Goal: Task Accomplishment & Management: Use online tool/utility

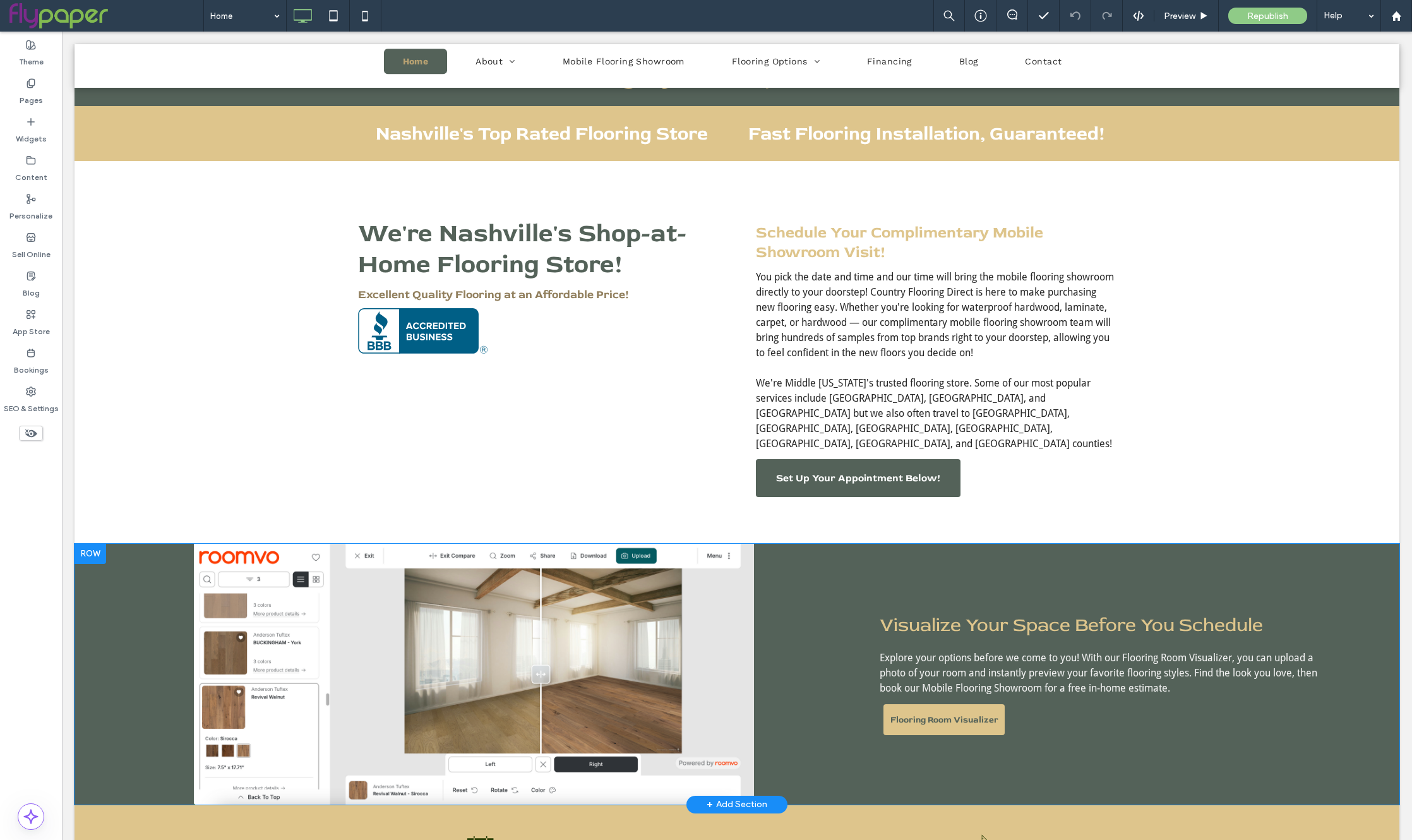
scroll to position [713, 0]
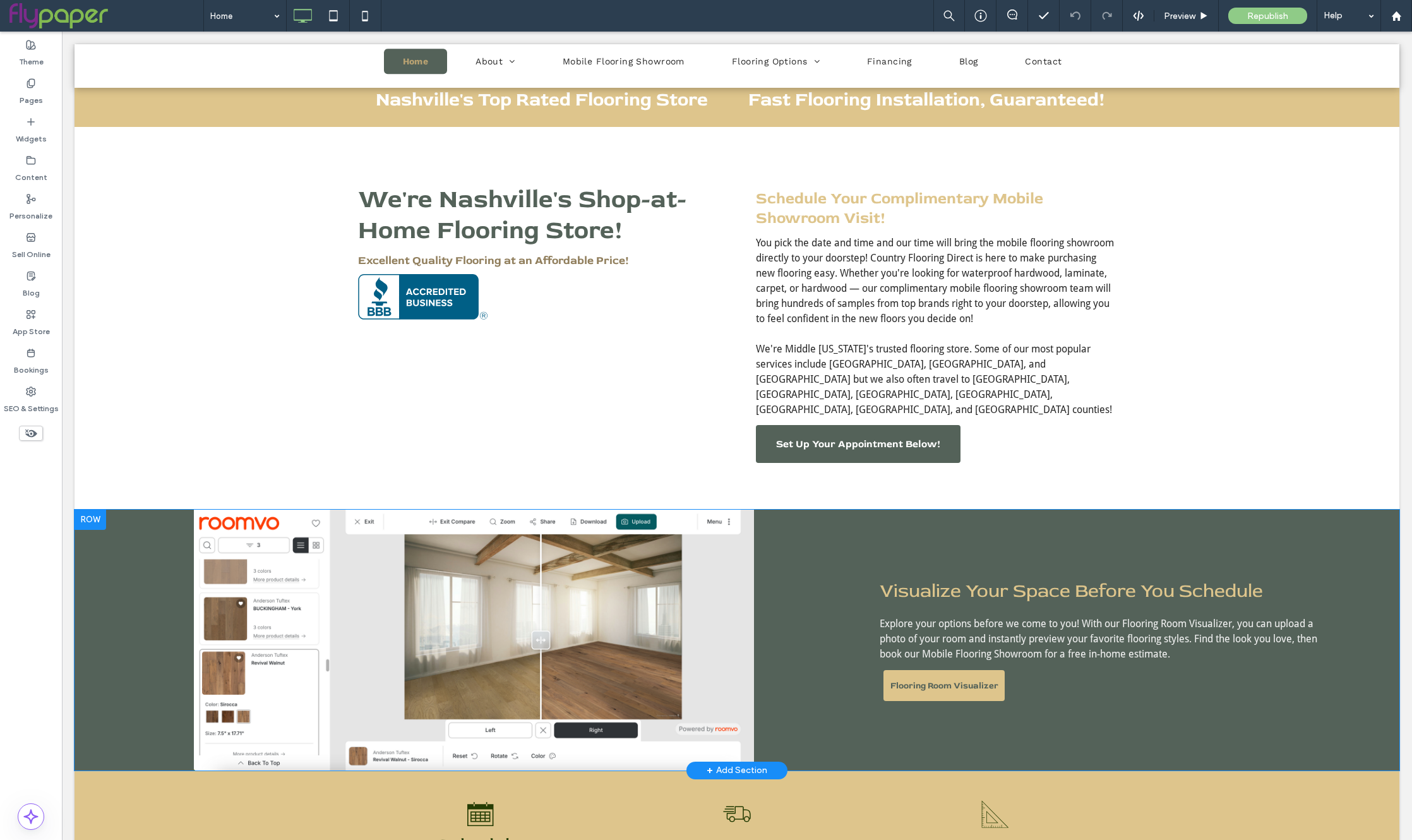
click at [141, 604] on div "Click To Paste" at bounding box center [474, 640] width 762 height 261
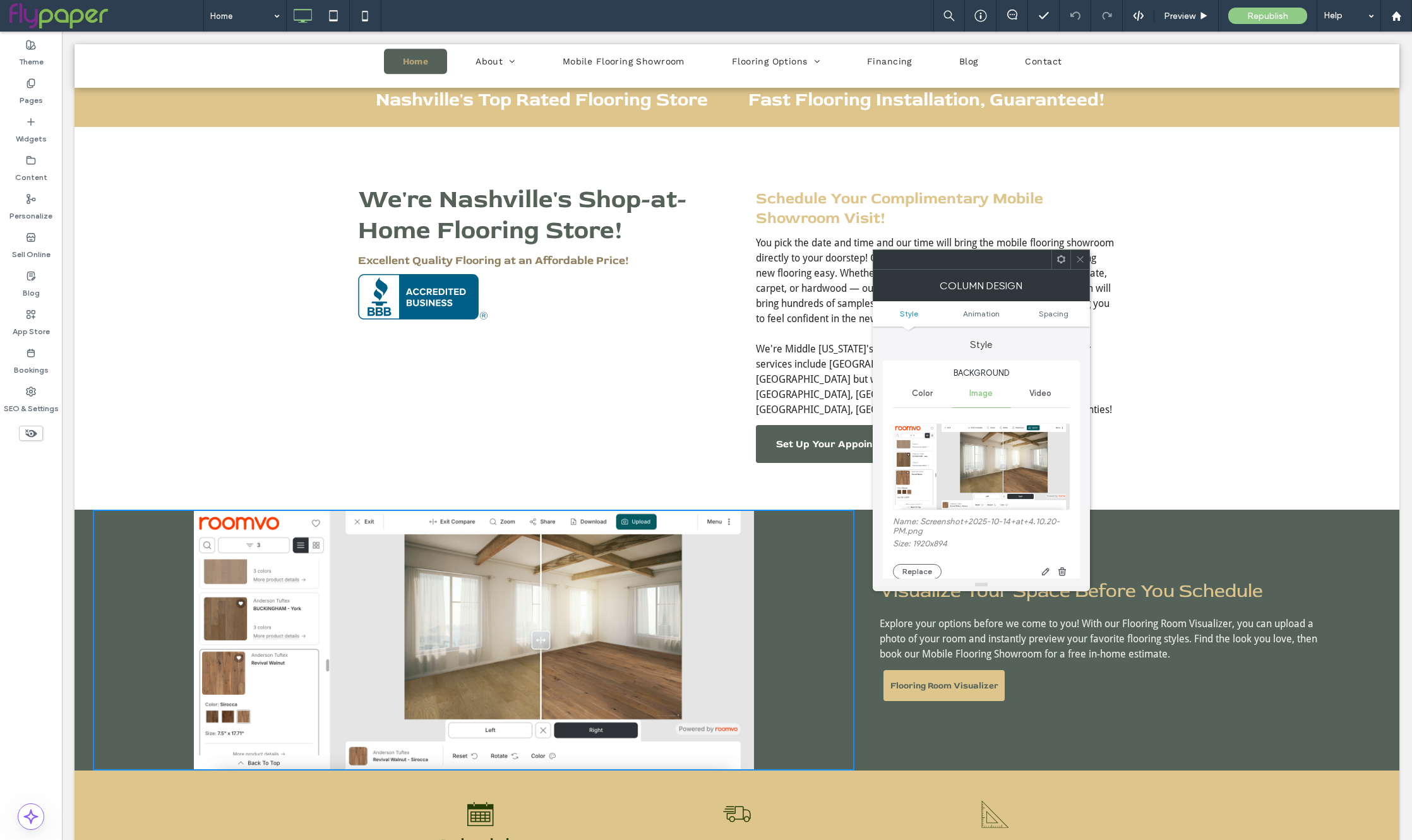
click at [1076, 250] on span at bounding box center [1081, 259] width 10 height 19
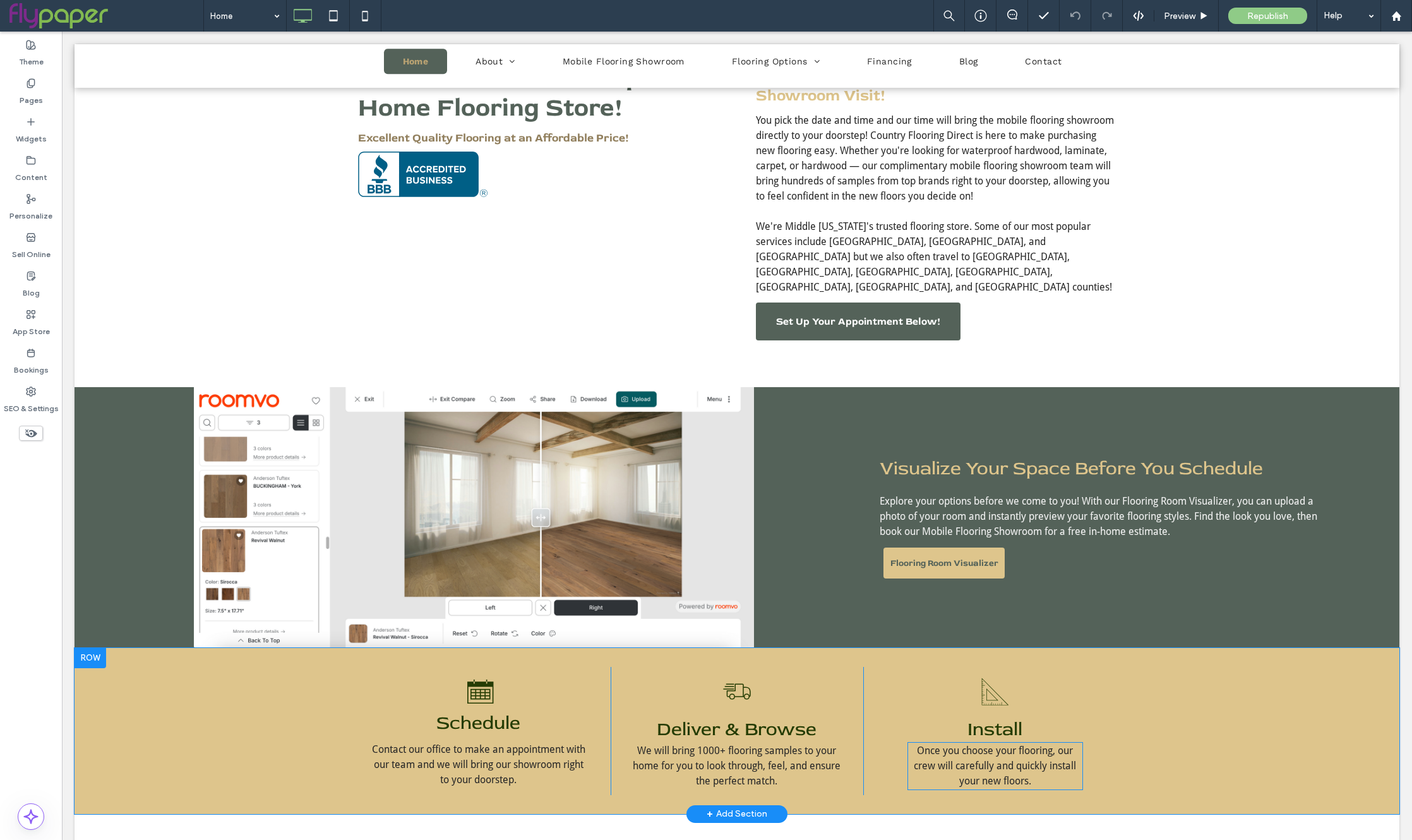
scroll to position [857, 0]
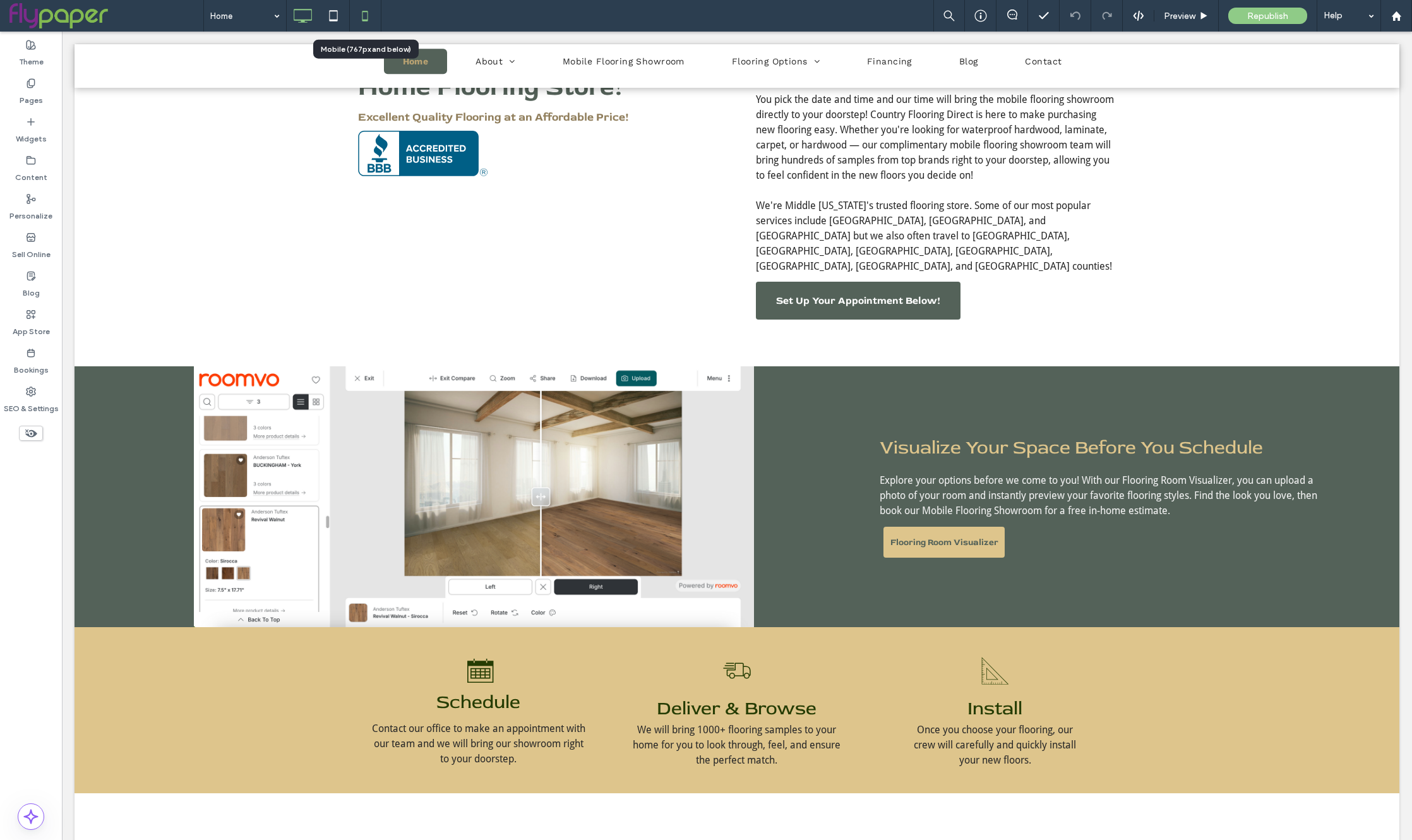
click at [363, 20] on icon at bounding box center [365, 16] width 25 height 25
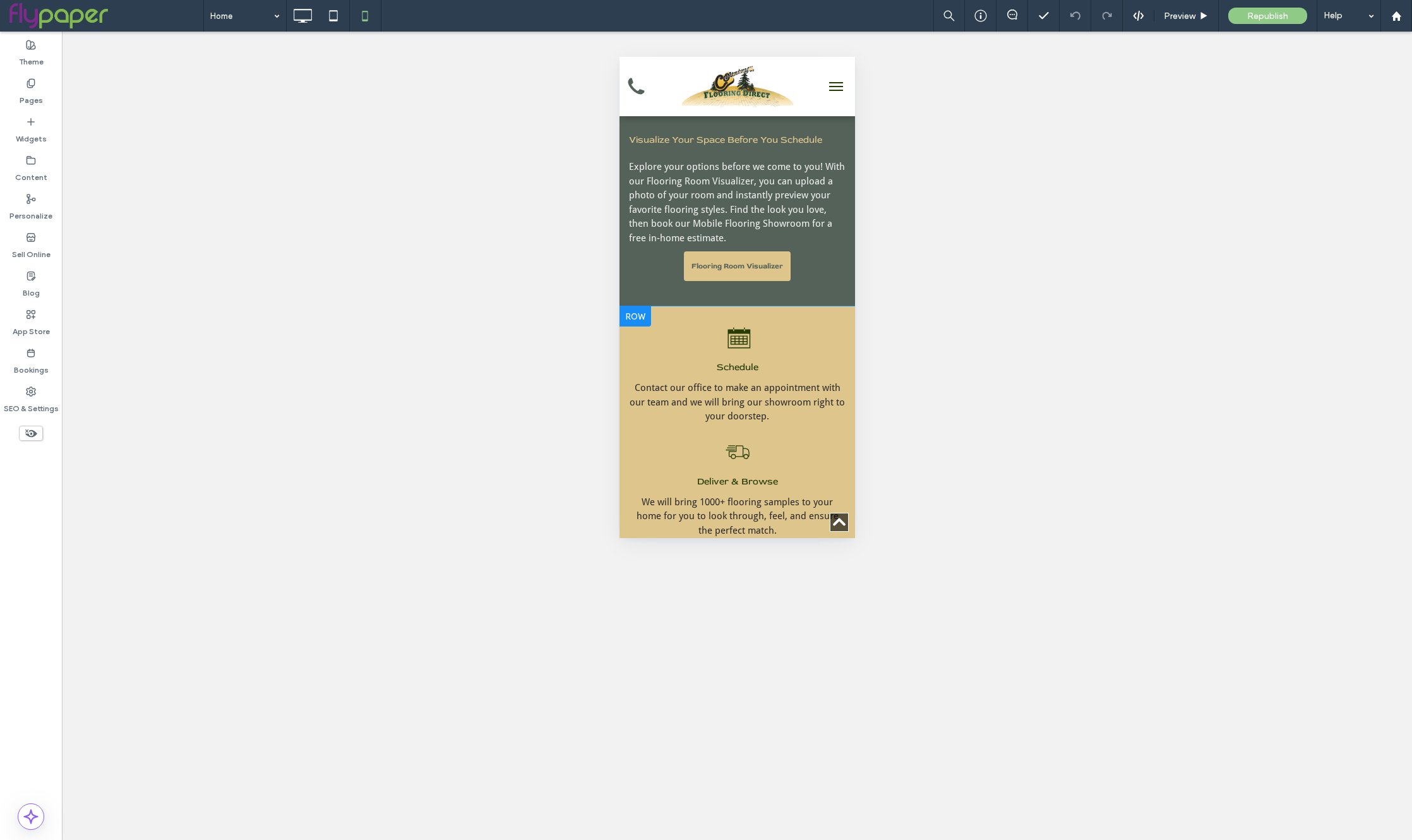
scroll to position [1430, 0]
